Goal: Information Seeking & Learning: Learn about a topic

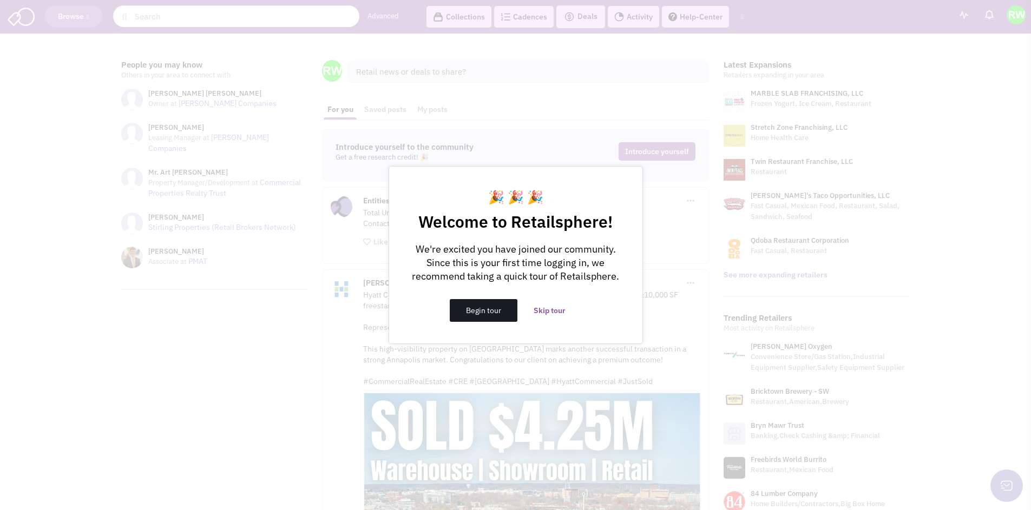
click at [497, 310] on button "Begin tour" at bounding box center [484, 310] width 68 height 23
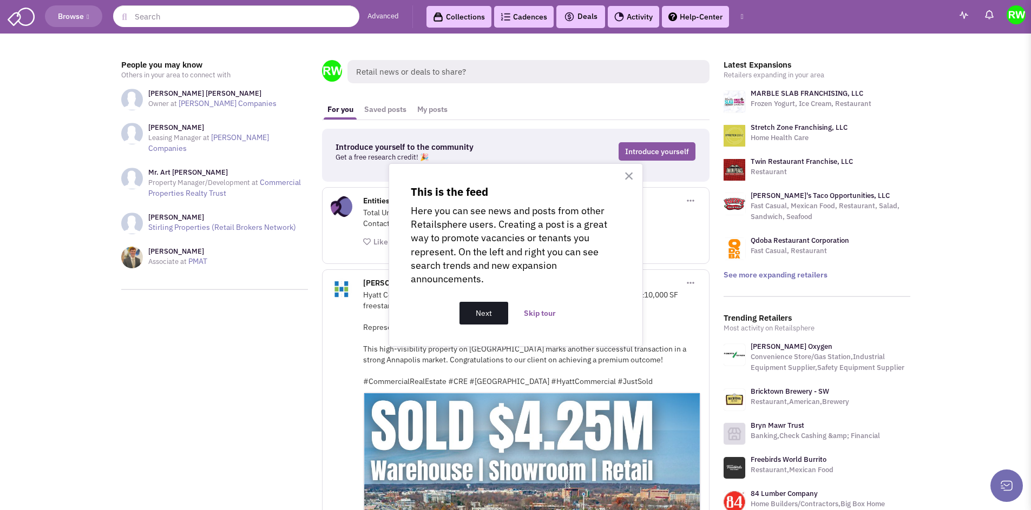
click at [479, 314] on button "Next" at bounding box center [483, 313] width 49 height 23
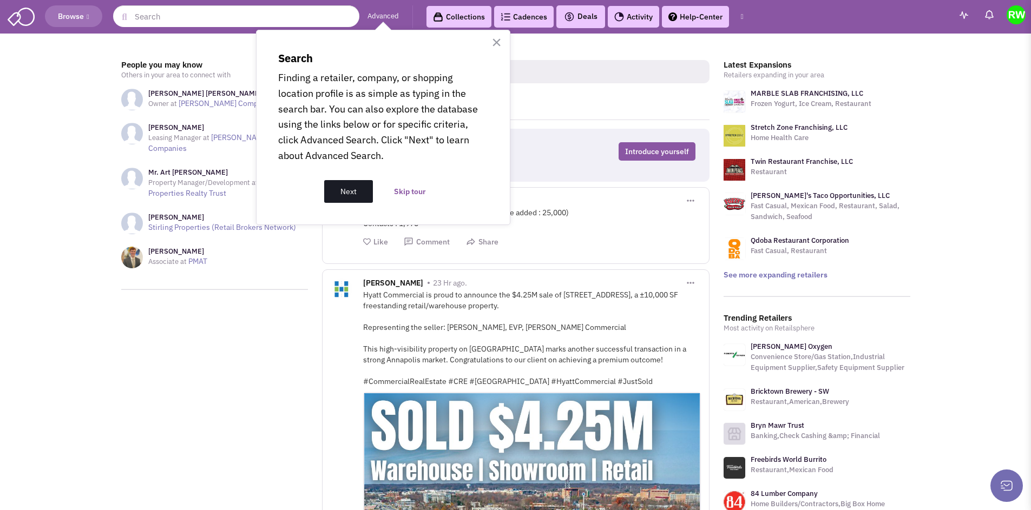
click at [354, 190] on button "Next" at bounding box center [348, 191] width 49 height 23
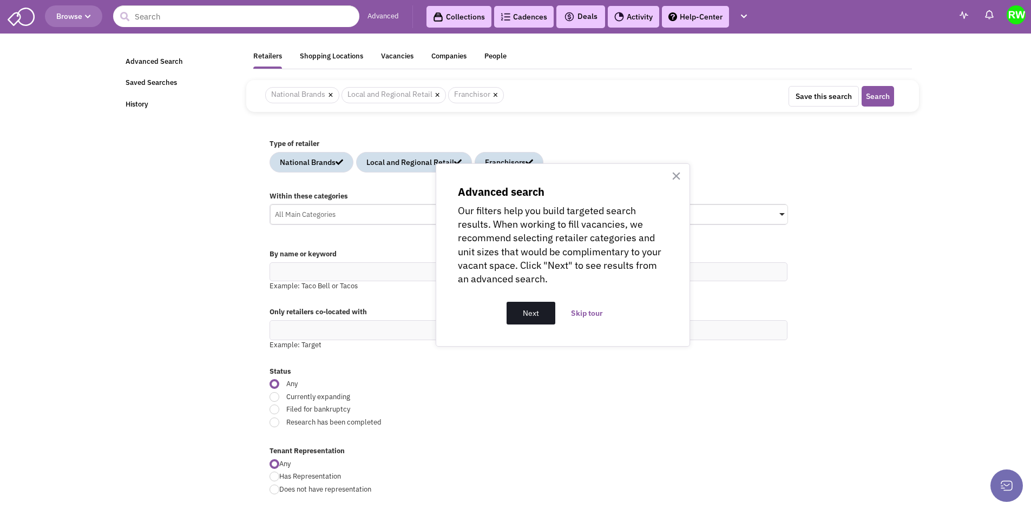
click at [521, 312] on button "Next" at bounding box center [530, 313] width 49 height 23
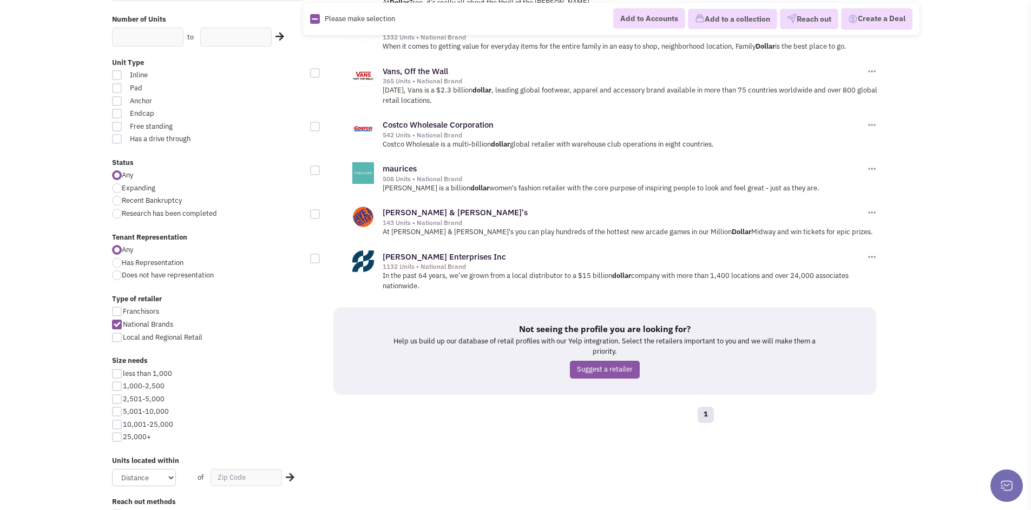
scroll to position [199, 0]
click at [118, 436] on div at bounding box center [117, 436] width 10 height 10
click at [123, 436] on input "25,000+" at bounding box center [126, 436] width 7 height 7
checkbox input "true"
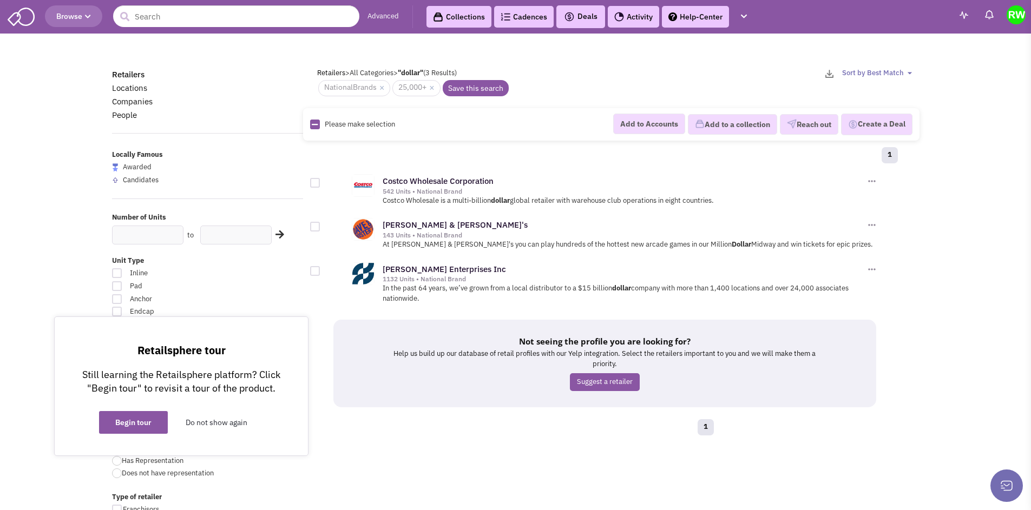
click at [210, 419] on button "Do not show again" at bounding box center [216, 422] width 94 height 23
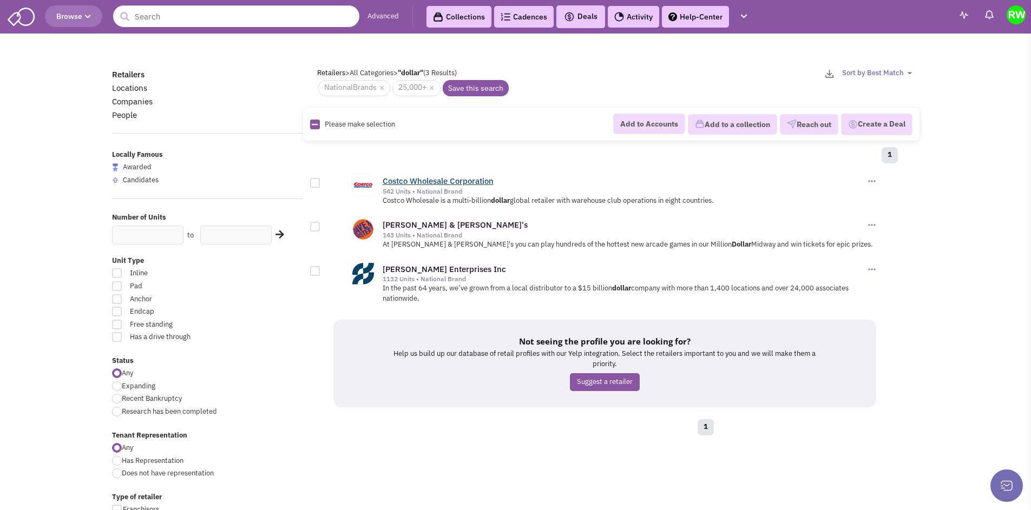
click at [471, 181] on link "Costco Wholesale Corporation" at bounding box center [438, 181] width 111 height 10
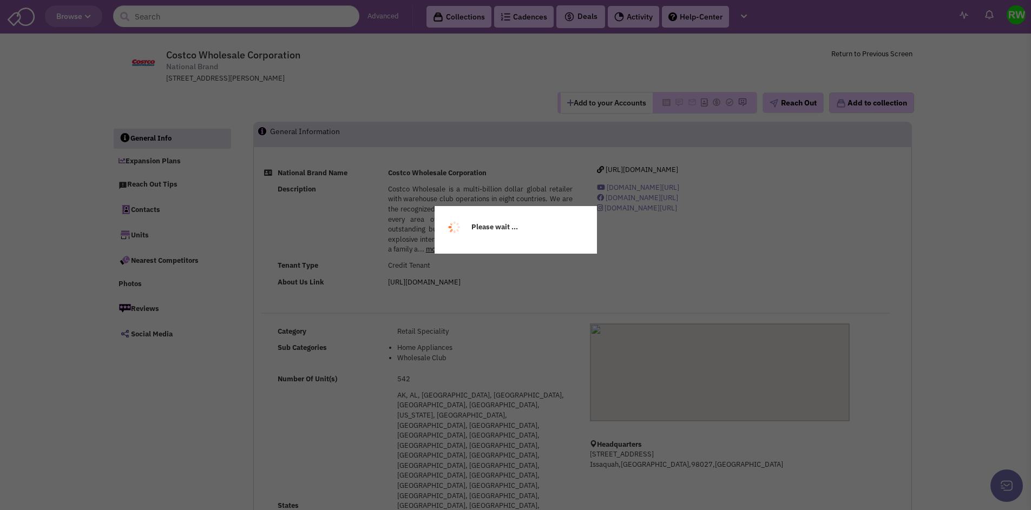
select select
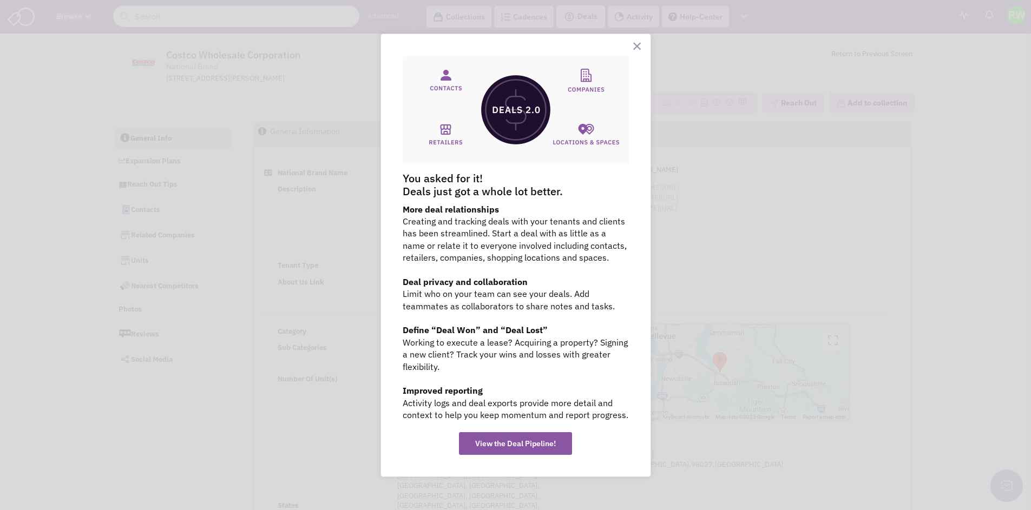
select select
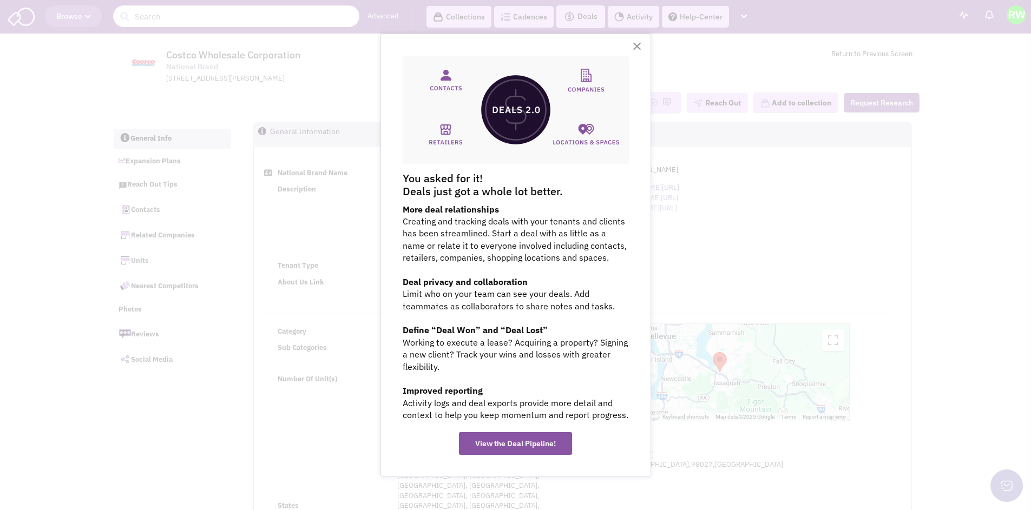
click at [636, 46] on button "×" at bounding box center [637, 45] width 10 height 17
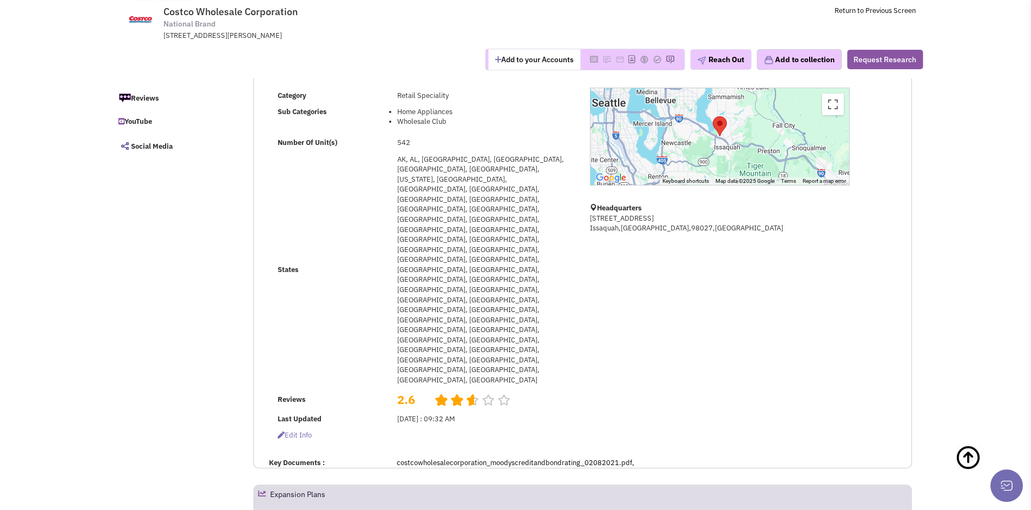
scroll to position [173, 0]
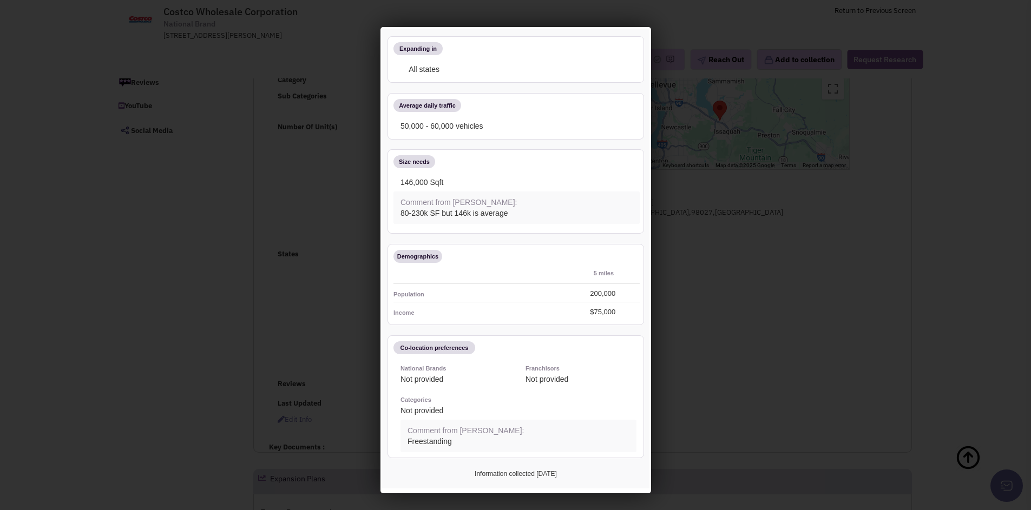
scroll to position [0, 0]
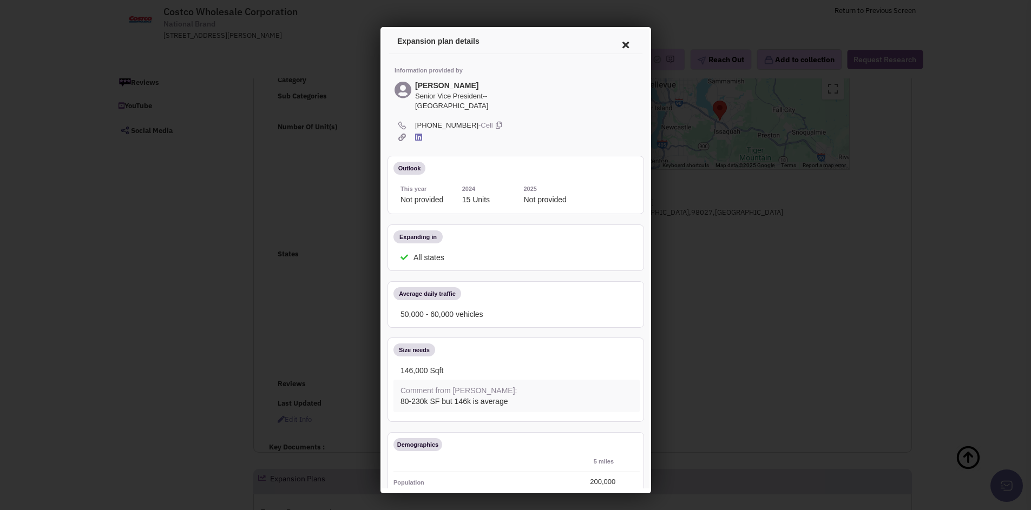
click at [415, 134] on icon at bounding box center [416, 135] width 7 height 8
click at [620, 41] on icon at bounding box center [623, 43] width 23 height 26
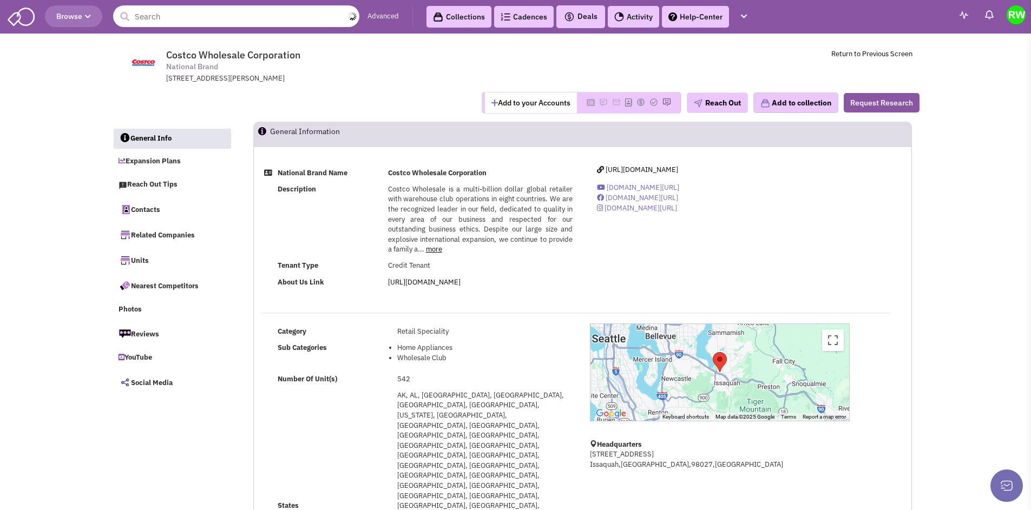
click at [242, 17] on input "text" at bounding box center [236, 16] width 246 height 22
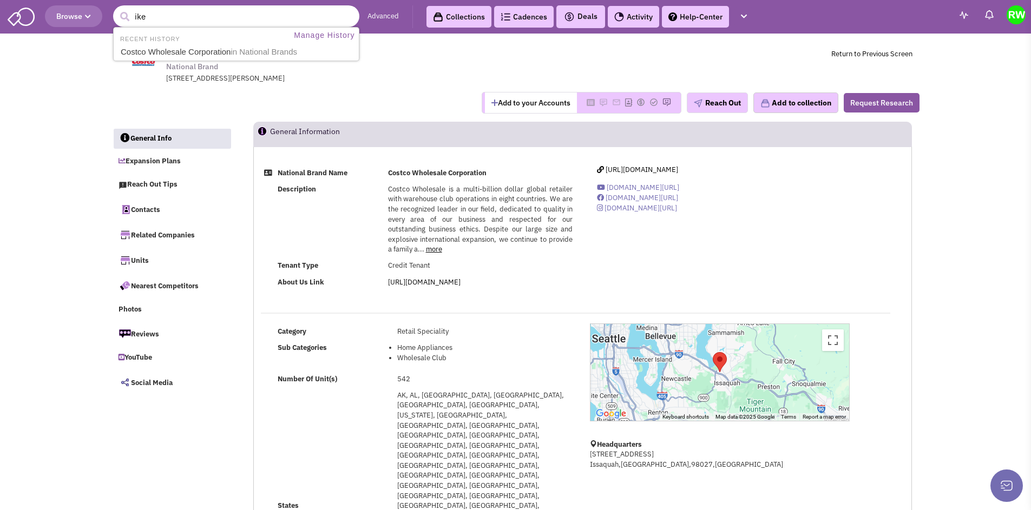
type input "ikea"
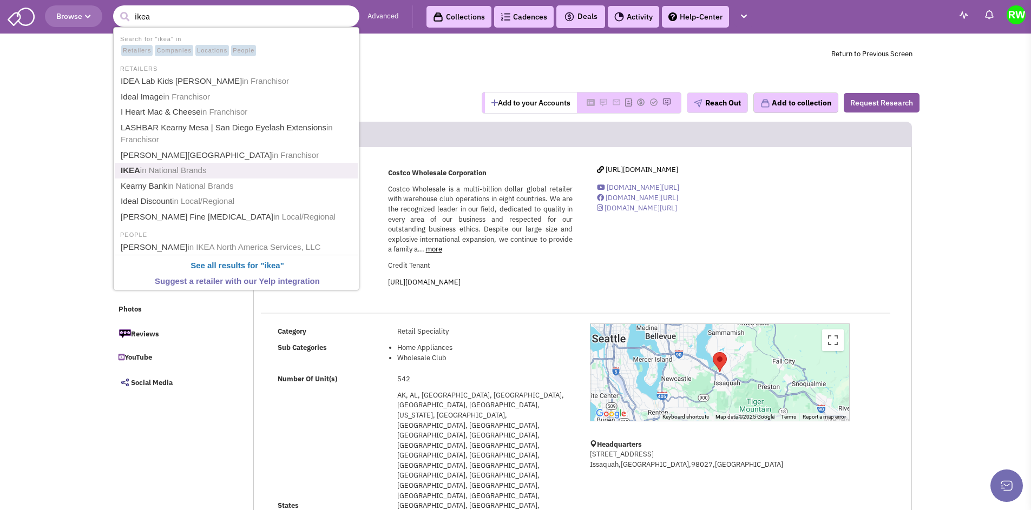
click at [188, 169] on span "in National Brands" at bounding box center [173, 170] width 67 height 9
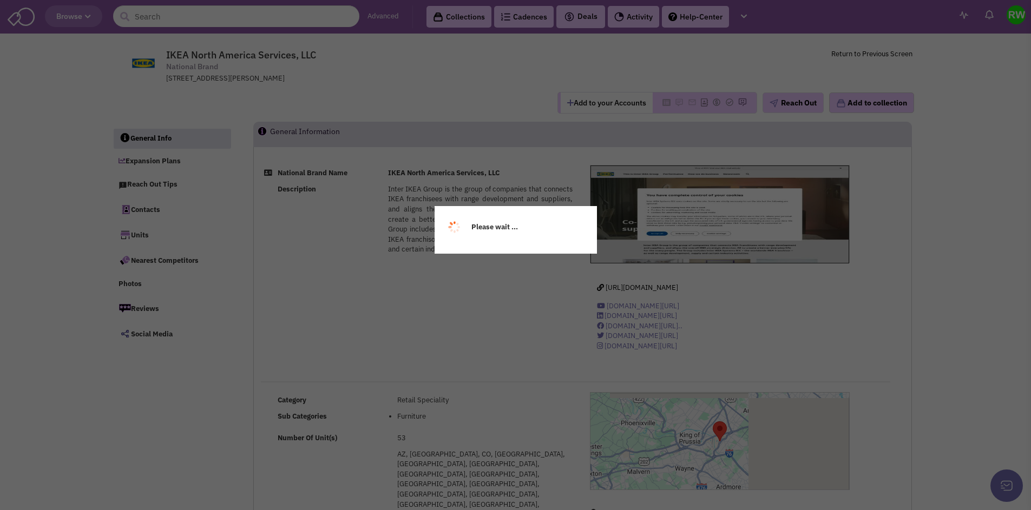
select select
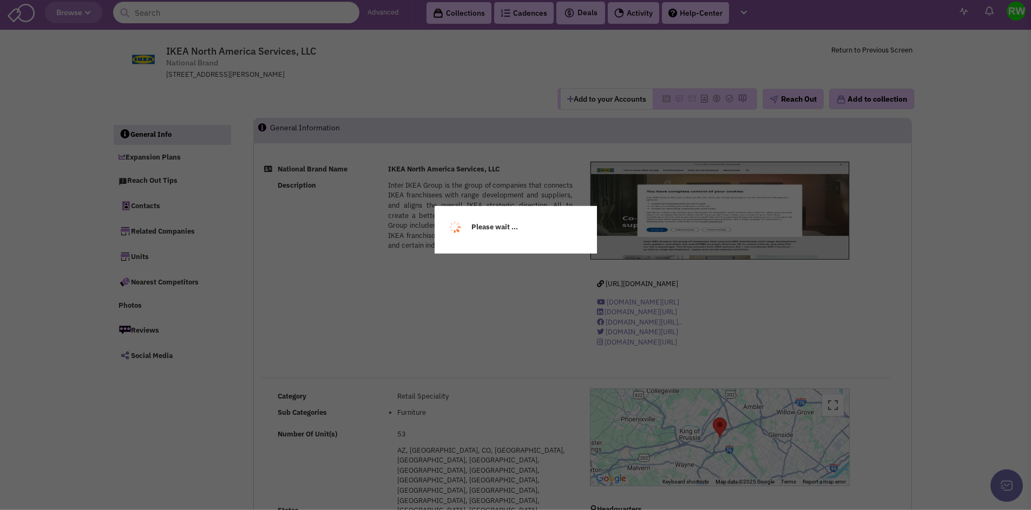
select select
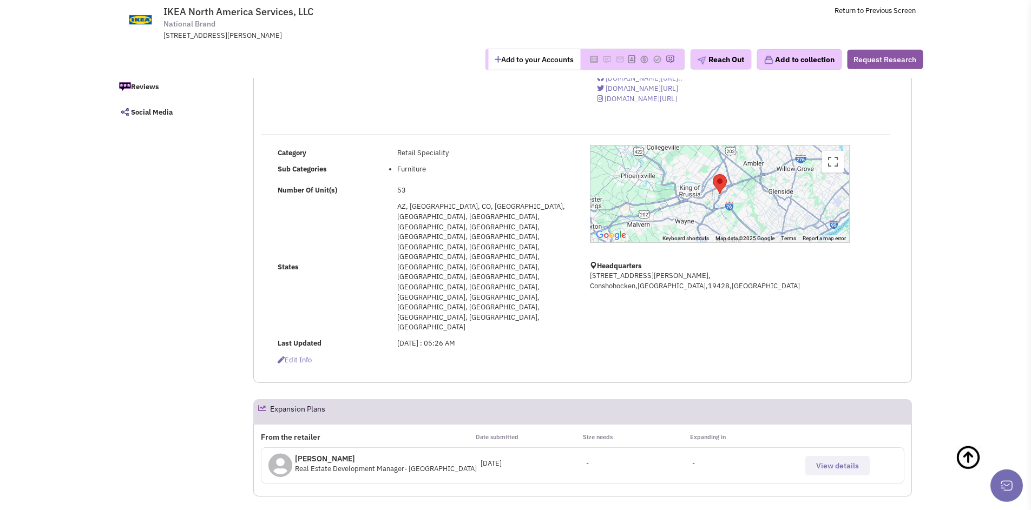
scroll to position [216, 0]
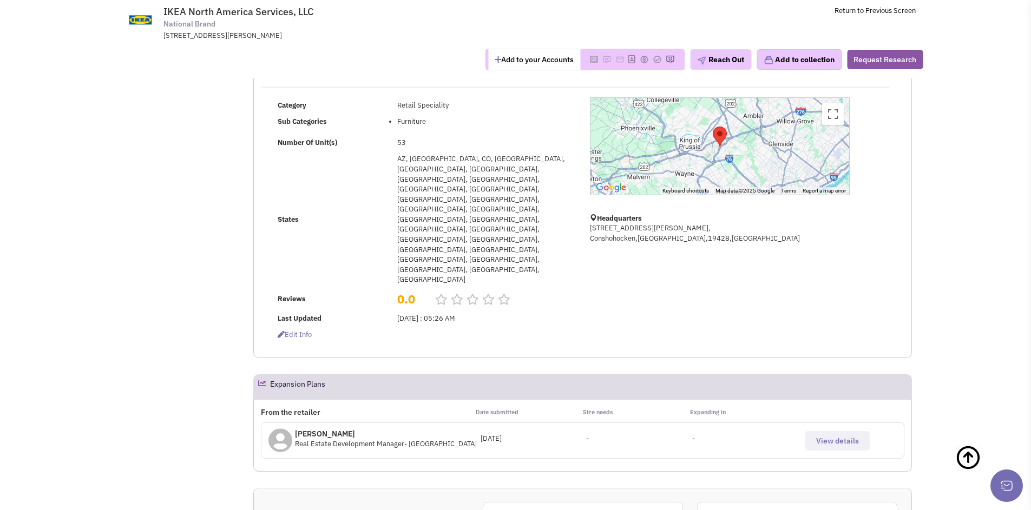
click at [826, 436] on span "View details" at bounding box center [837, 441] width 43 height 10
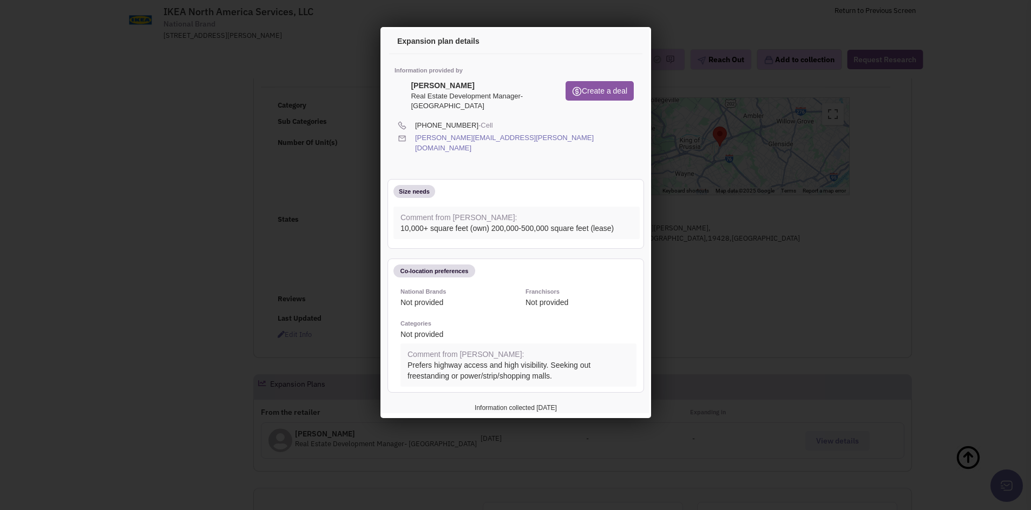
scroll to position [0, 0]
click at [622, 43] on icon at bounding box center [623, 43] width 23 height 26
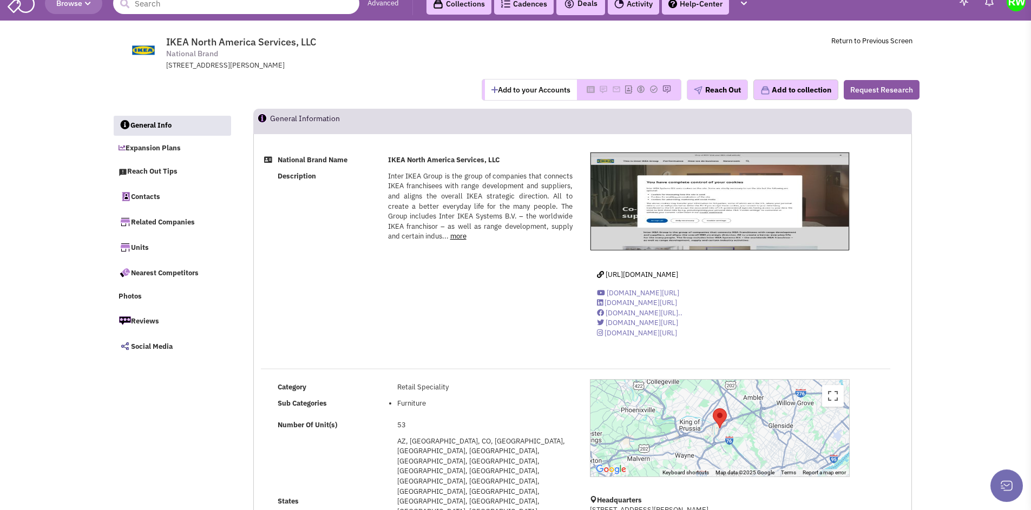
scroll to position [78, 0]
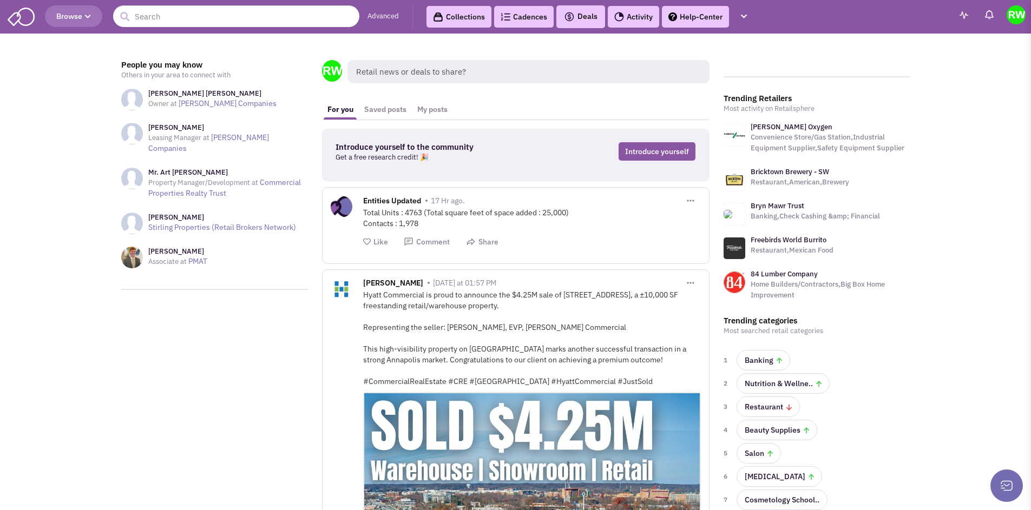
click at [1014, 14] on img at bounding box center [1015, 14] width 19 height 19
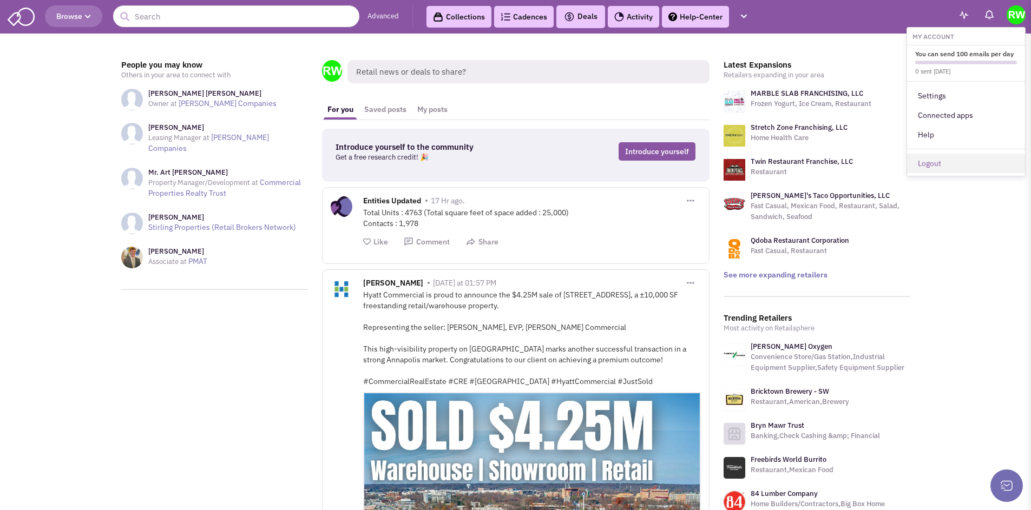
click at [940, 162] on link "Logout" at bounding box center [966, 163] width 118 height 19
